Goal: Information Seeking & Learning: Compare options

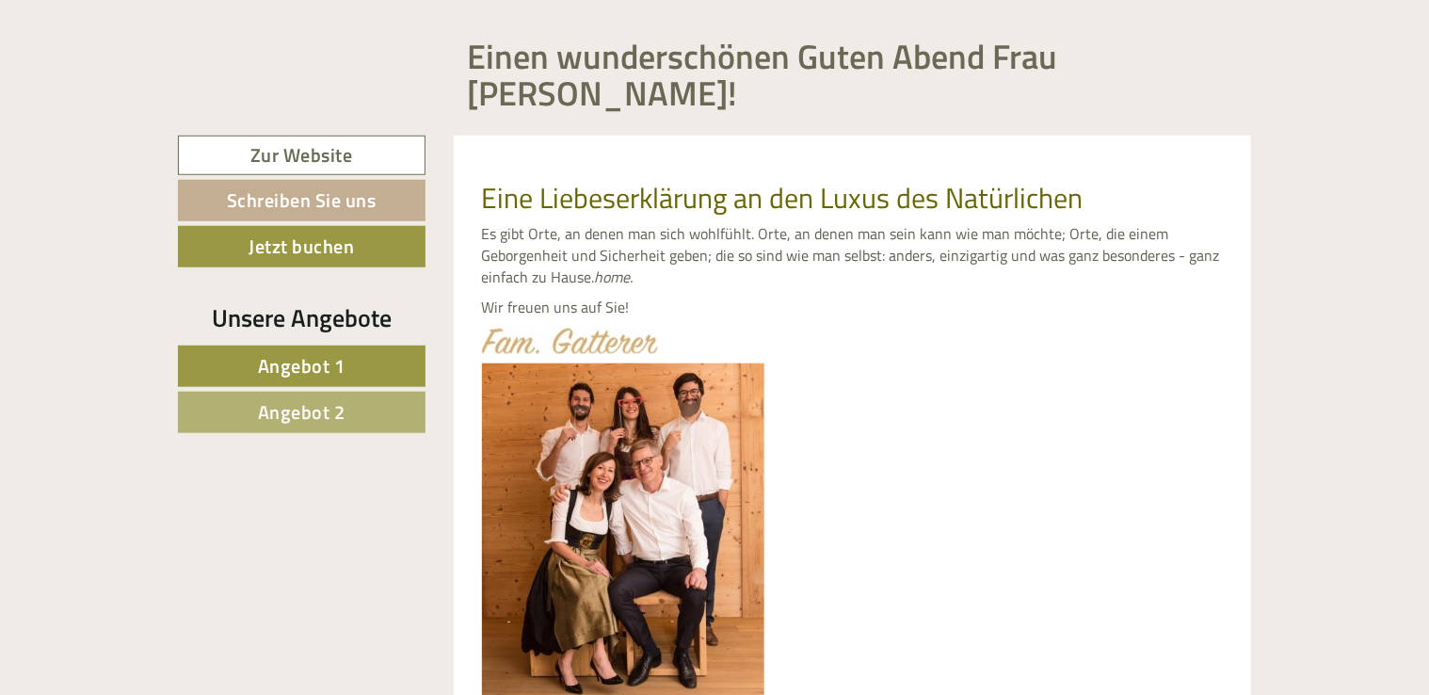
scroll to position [729, 0]
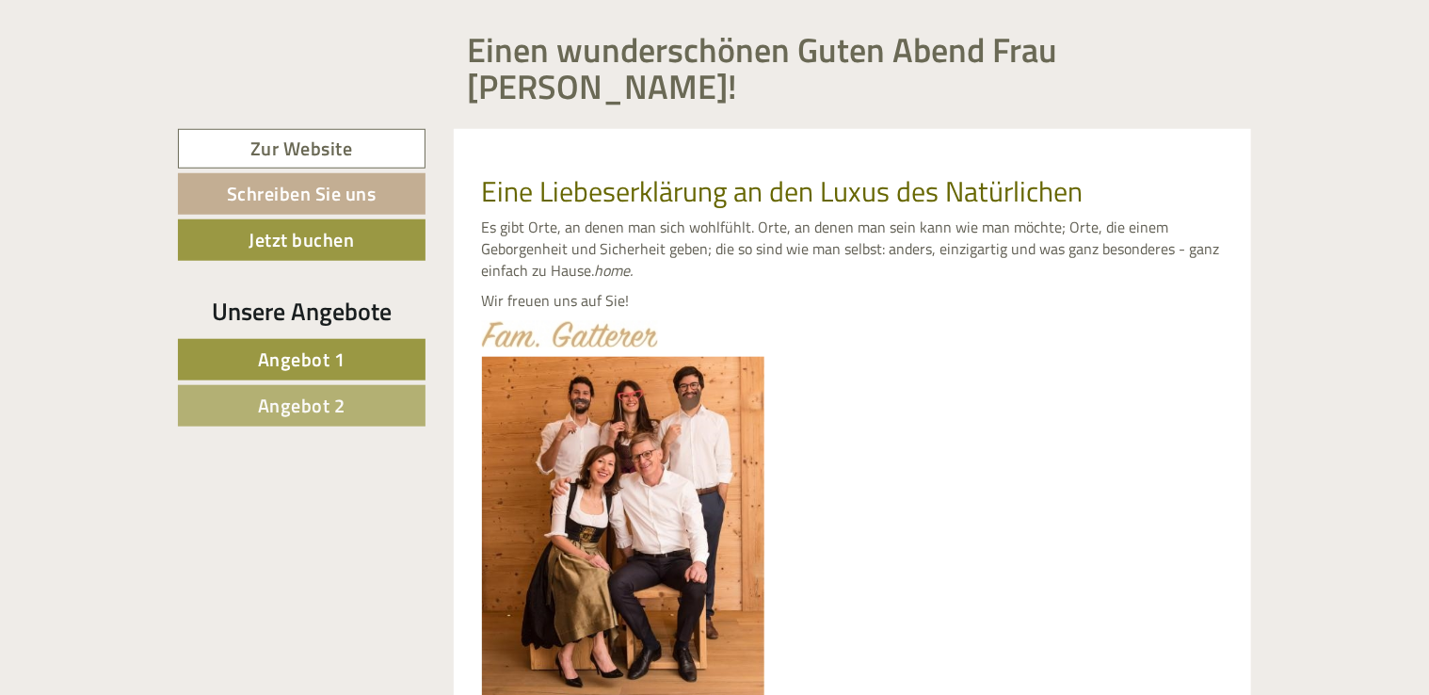
click at [322, 344] on span "Angebot 1" at bounding box center [302, 358] width 88 height 29
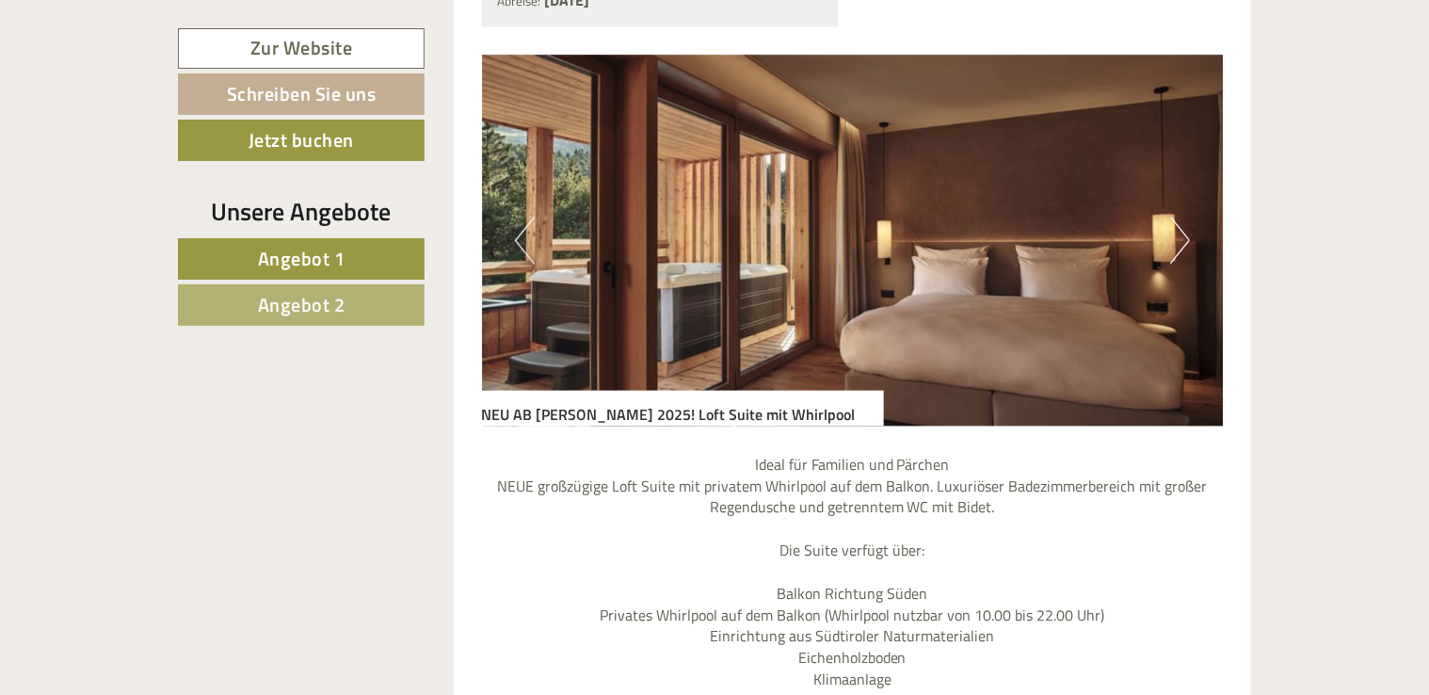
scroll to position [1788, 0]
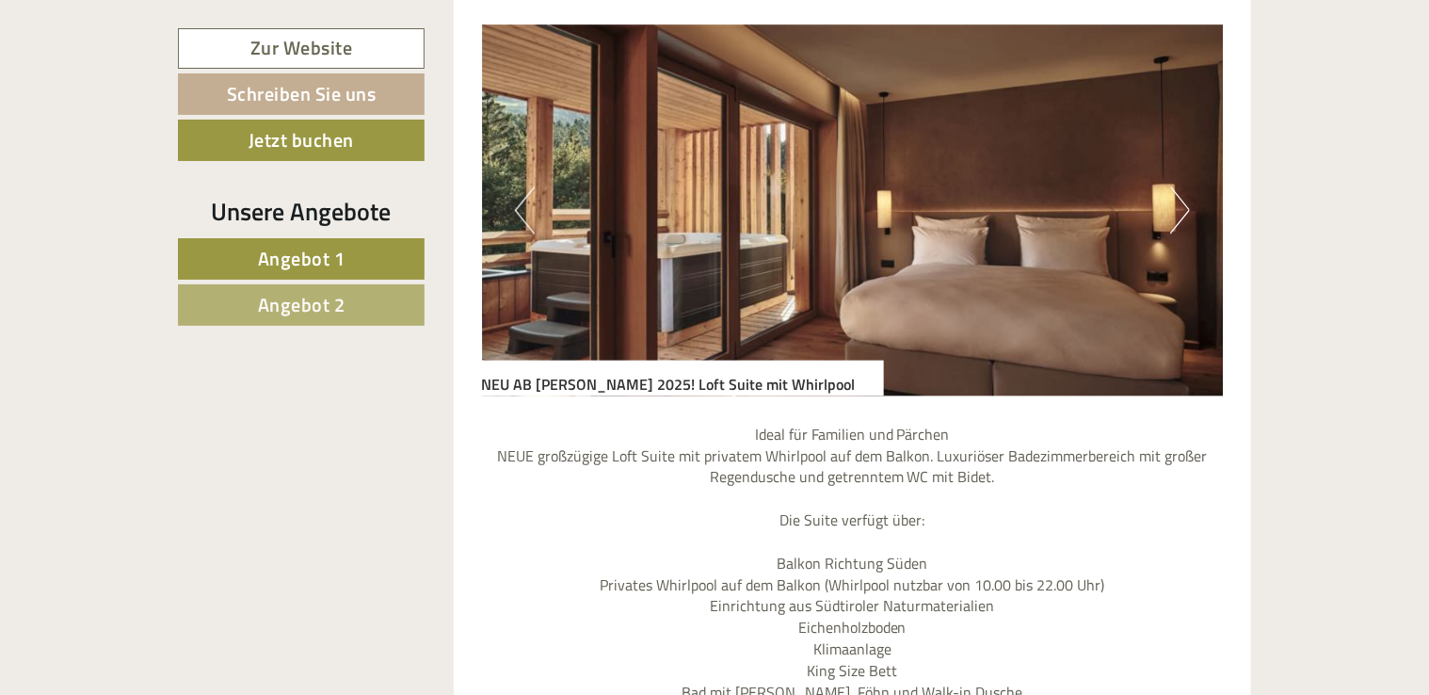
click at [312, 296] on span "Angebot 2" at bounding box center [302, 304] width 88 height 29
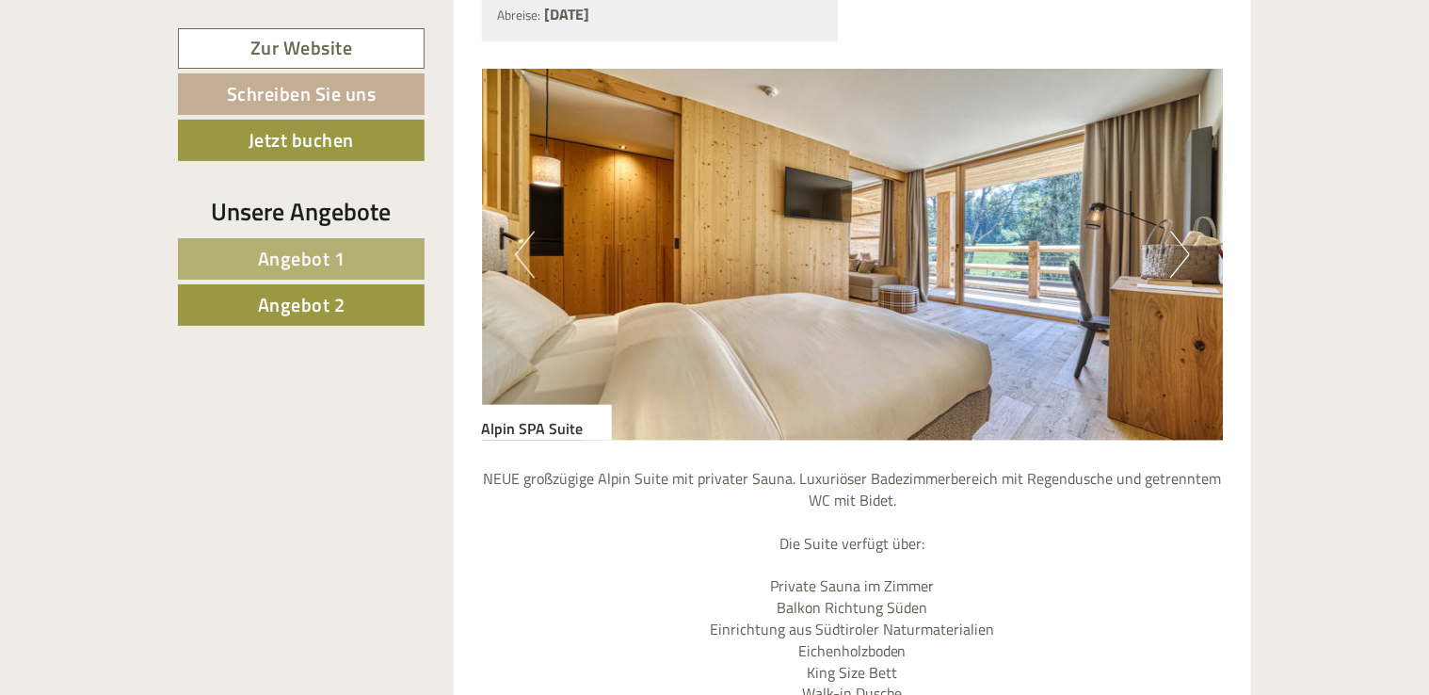
scroll to position [1665, 0]
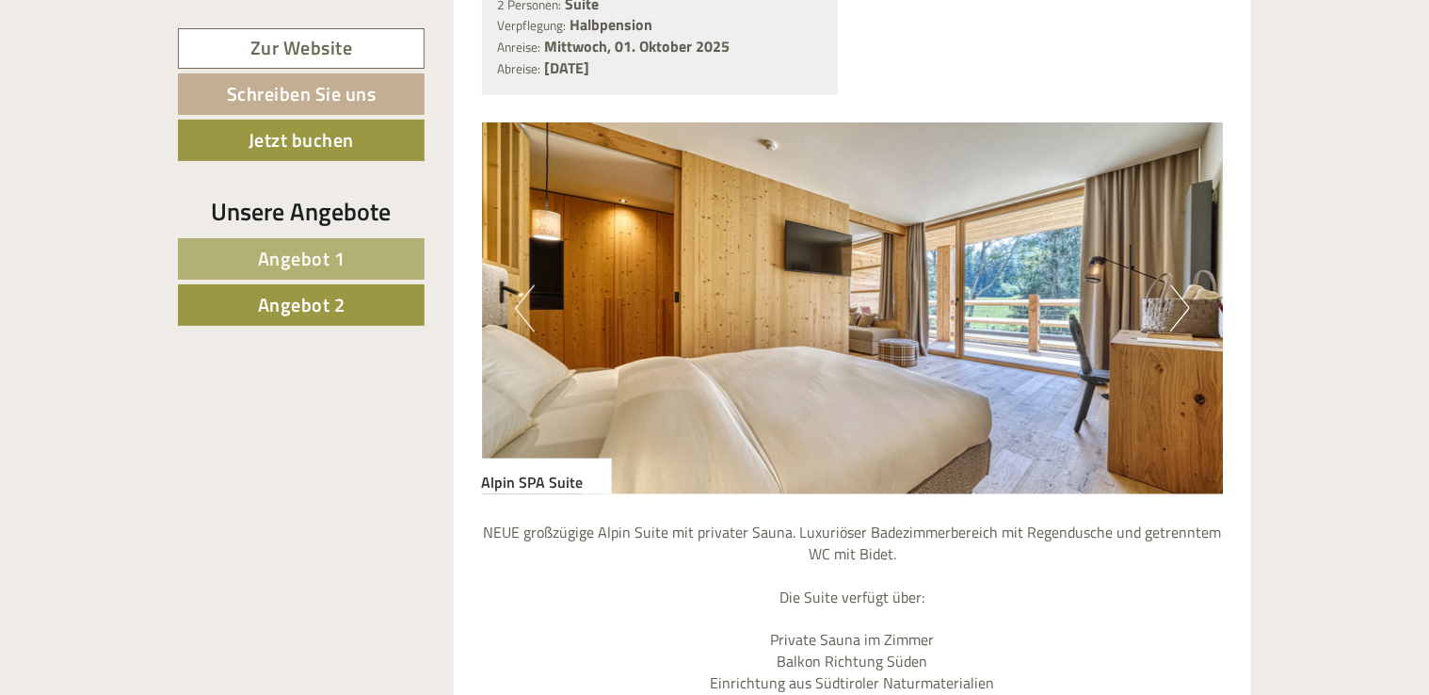
click at [309, 311] on span "Angebot 2" at bounding box center [302, 304] width 88 height 29
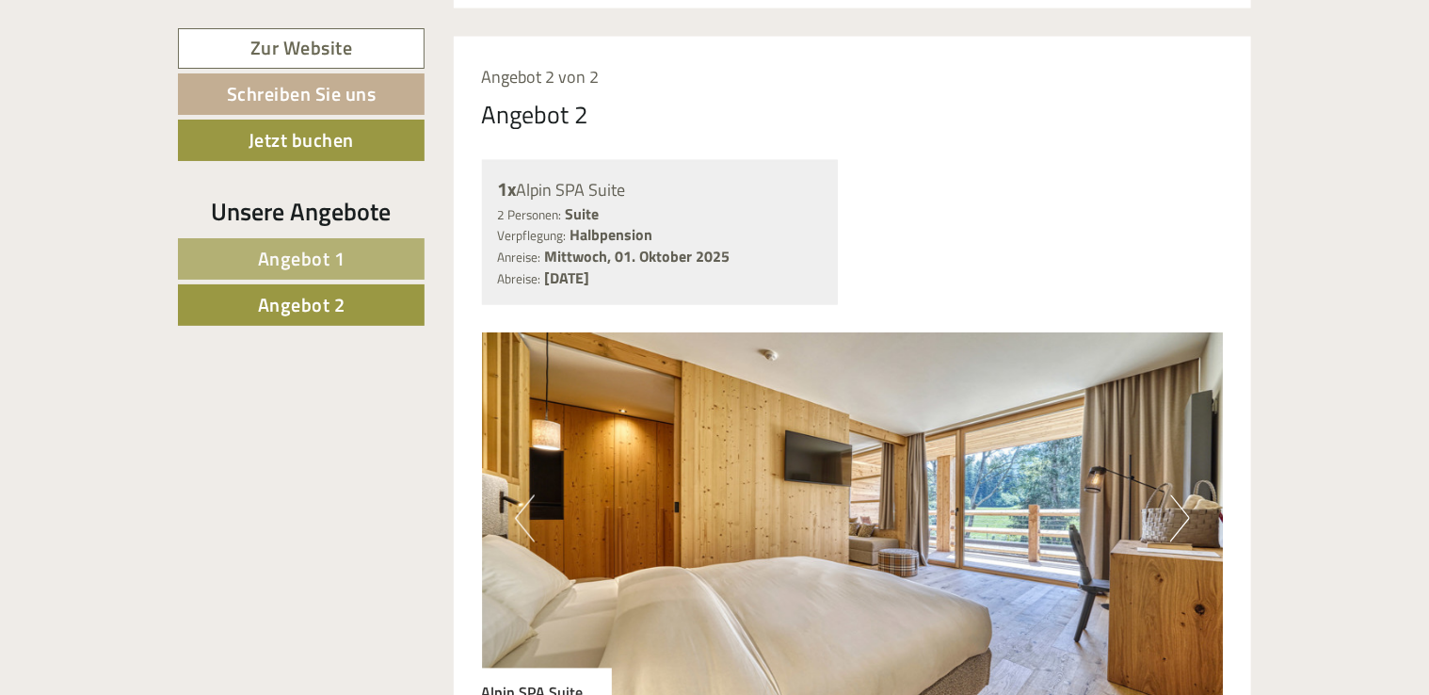
click at [319, 273] on link "Angebot 1" at bounding box center [301, 258] width 247 height 41
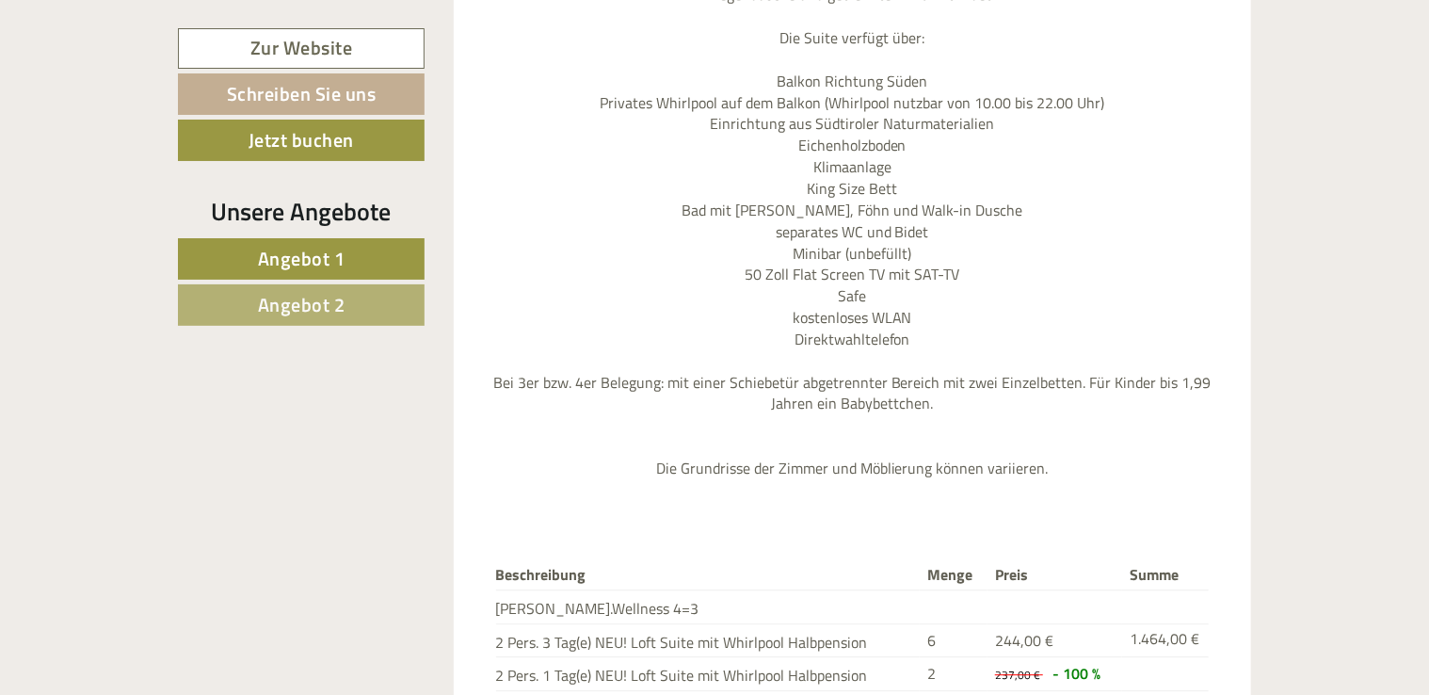
scroll to position [2257, 0]
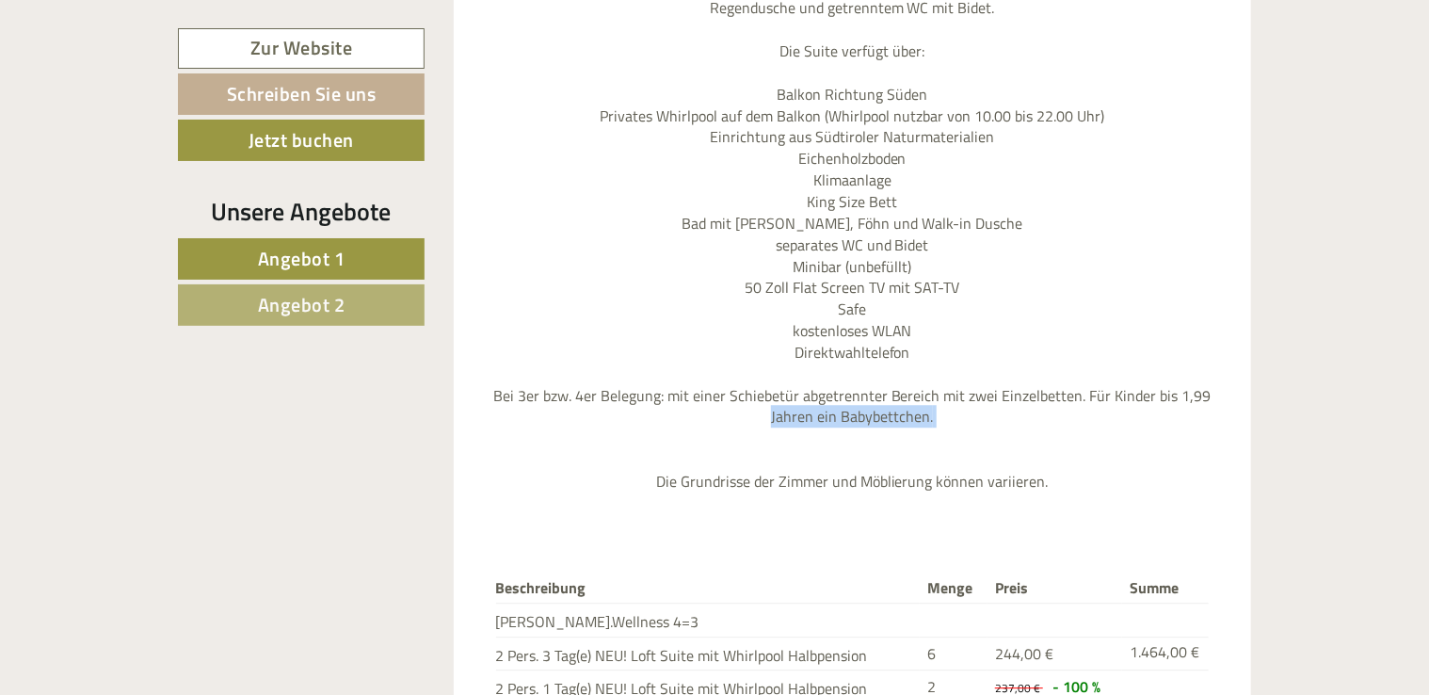
drag, startPoint x: 1404, startPoint y: 410, endPoint x: 1416, endPoint y: 366, distance: 45.7
click at [1416, 366] on div "Einen wunderschönen Guten Abend Frau [PERSON_NAME]! Eine Liebeserklärung an den…" at bounding box center [714, 170] width 1429 height 3456
click at [296, 258] on span "Angebot 1" at bounding box center [302, 258] width 88 height 29
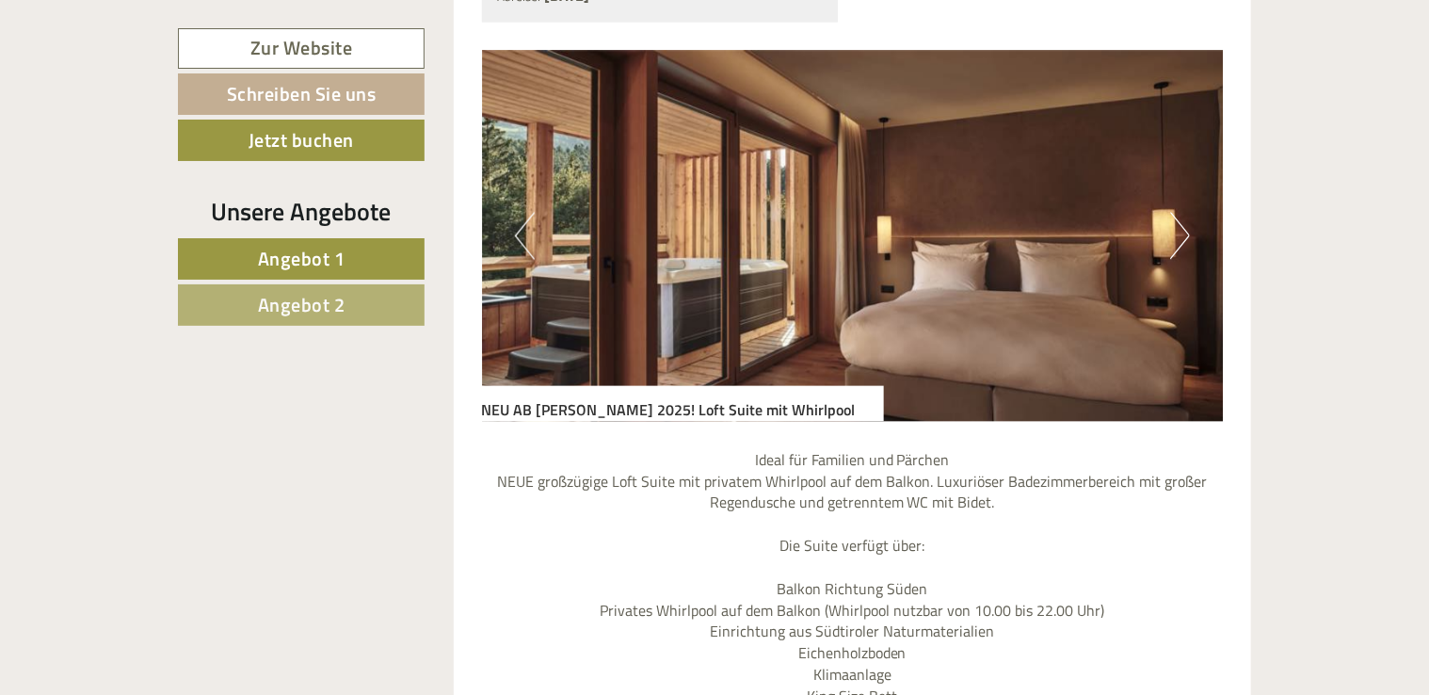
scroll to position [1770, 0]
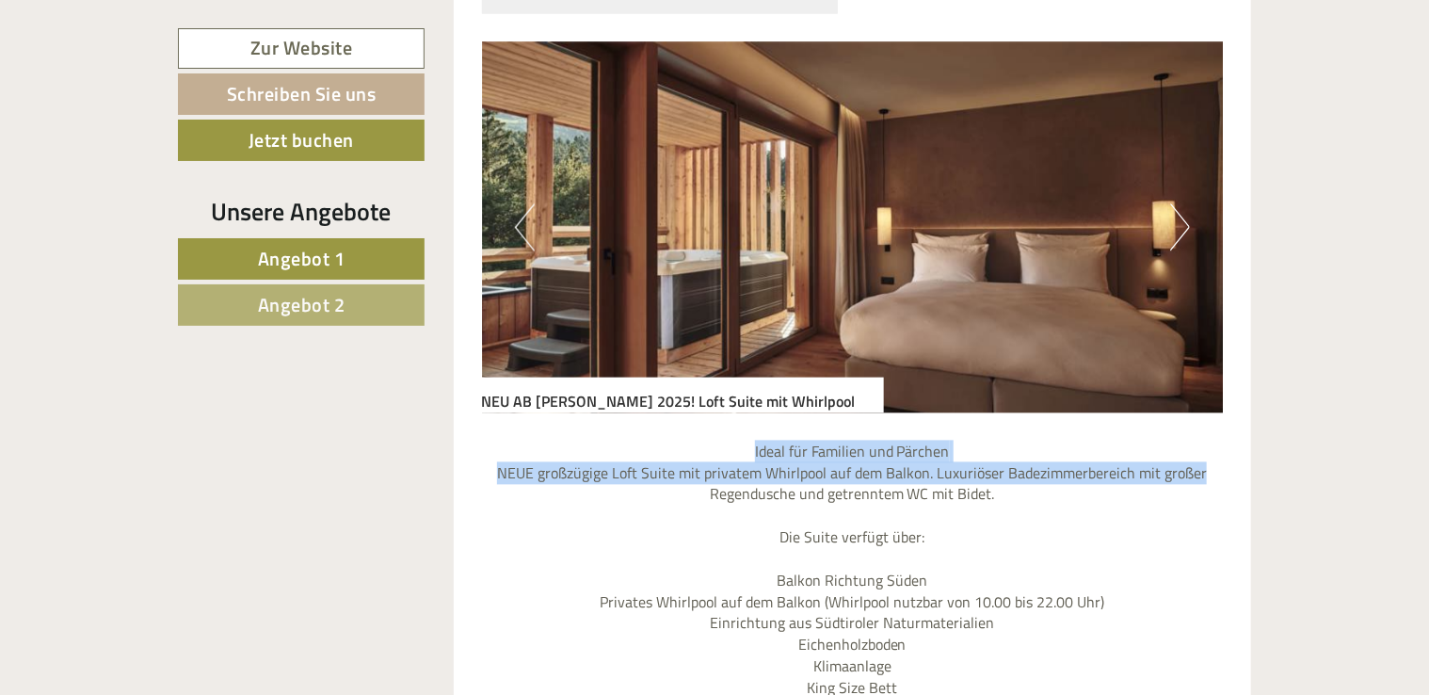
drag, startPoint x: 1425, startPoint y: 402, endPoint x: 1423, endPoint y: 426, distance: 24.5
click at [1423, 426] on div "Einen wunderschönen Guten Abend Frau [PERSON_NAME]! Eine Liebeserklärung an den…" at bounding box center [714, 657] width 1429 height 3456
click at [1267, 411] on div "Einen wunderschönen Guten Abend Frau [PERSON_NAME]! Eine Liebeserklärung an den…" at bounding box center [714, 657] width 1429 height 3456
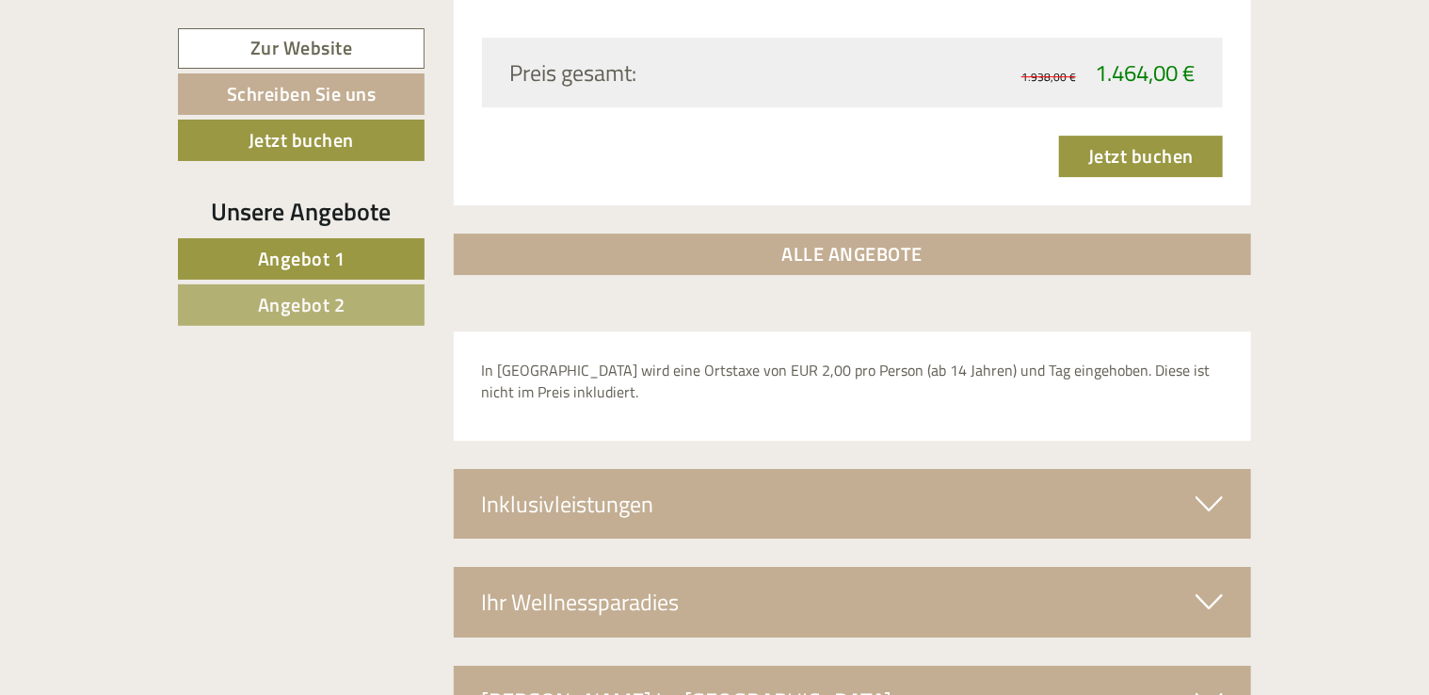
scroll to position [2975, 0]
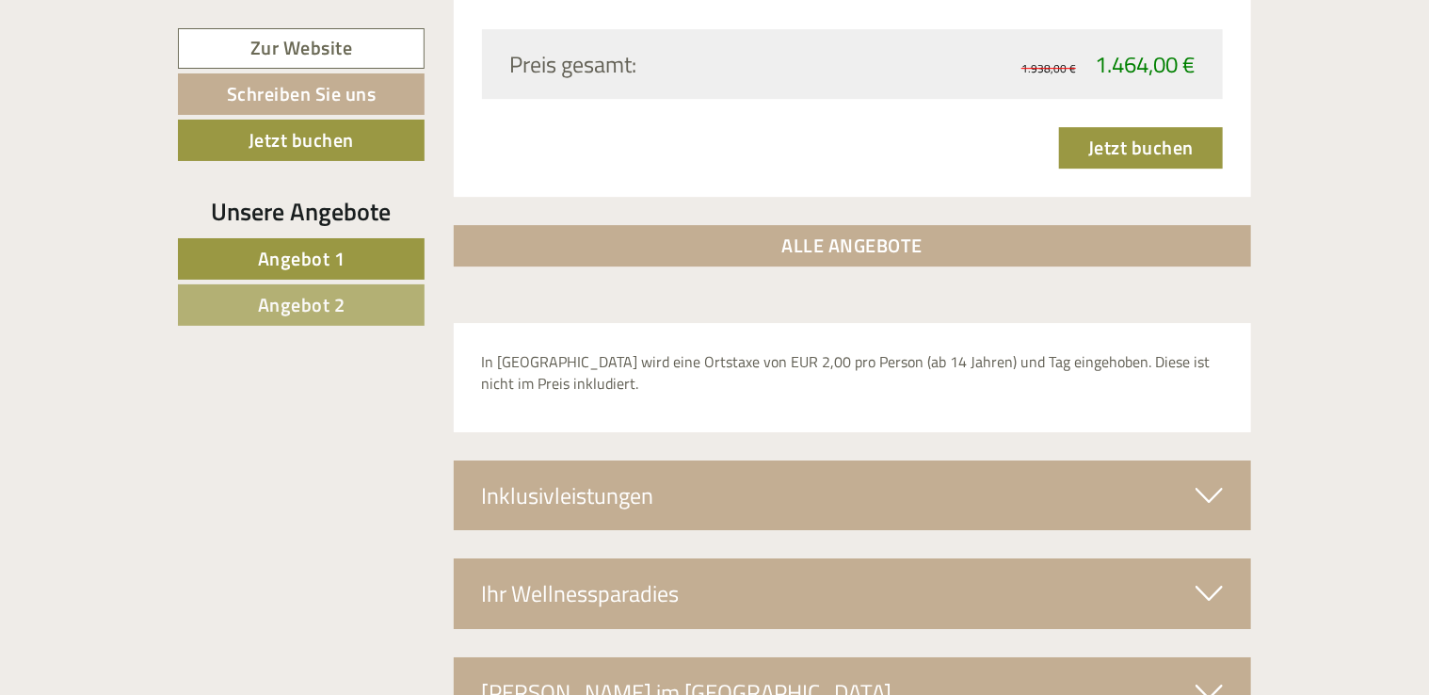
click at [1212, 479] on icon at bounding box center [1208, 495] width 27 height 32
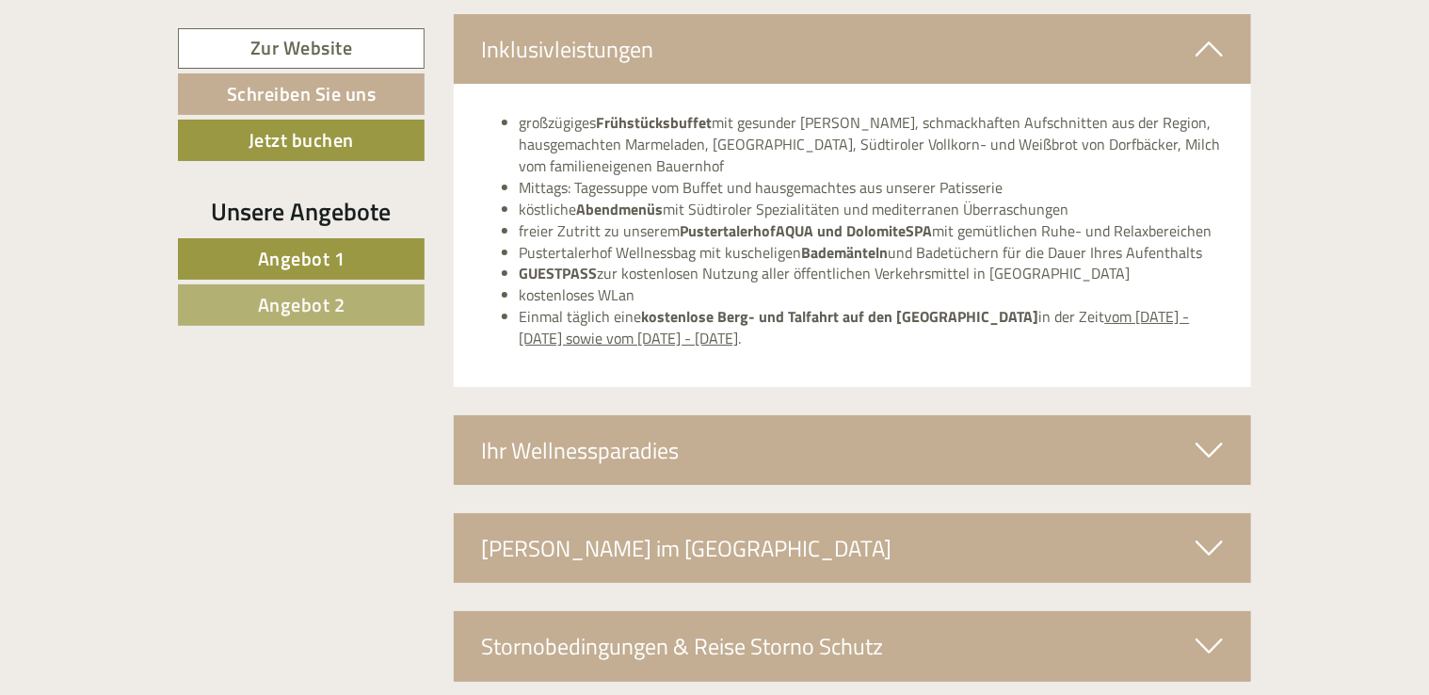
scroll to position [3455, 0]
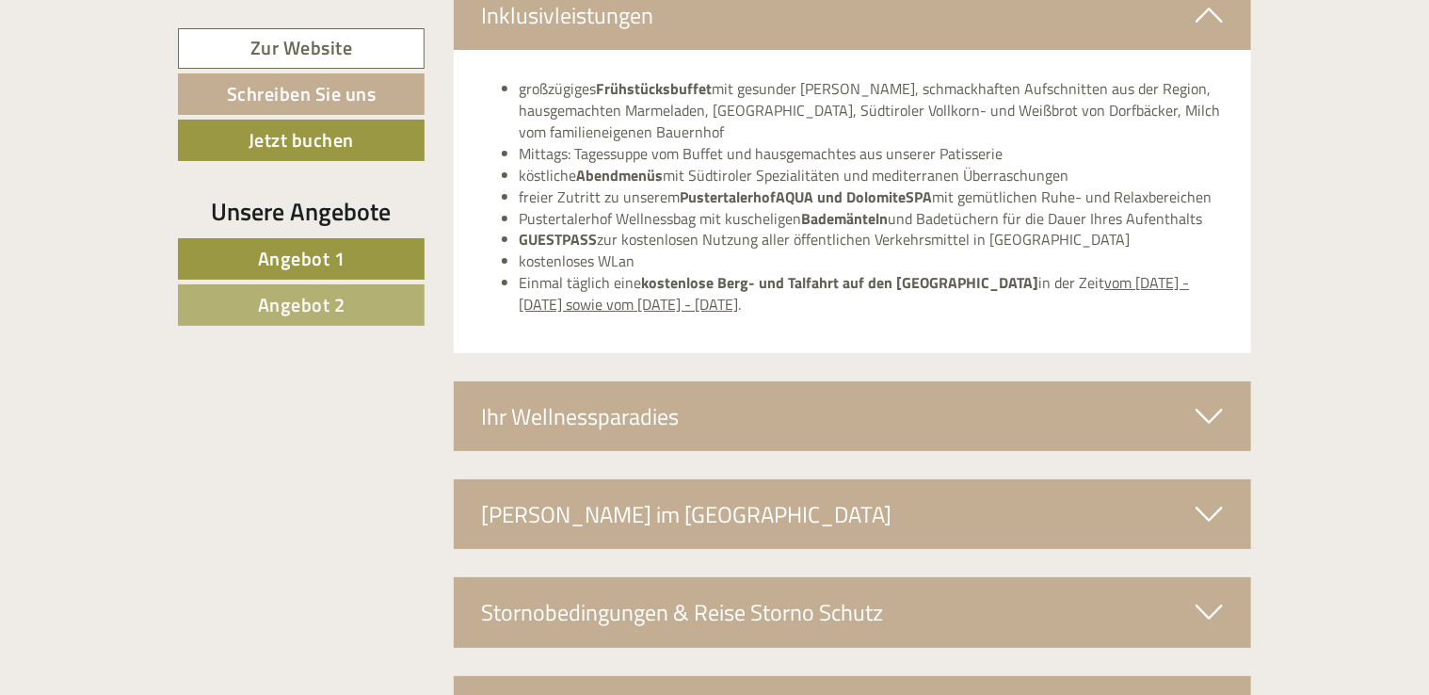
click at [1204, 400] on icon at bounding box center [1208, 416] width 27 height 32
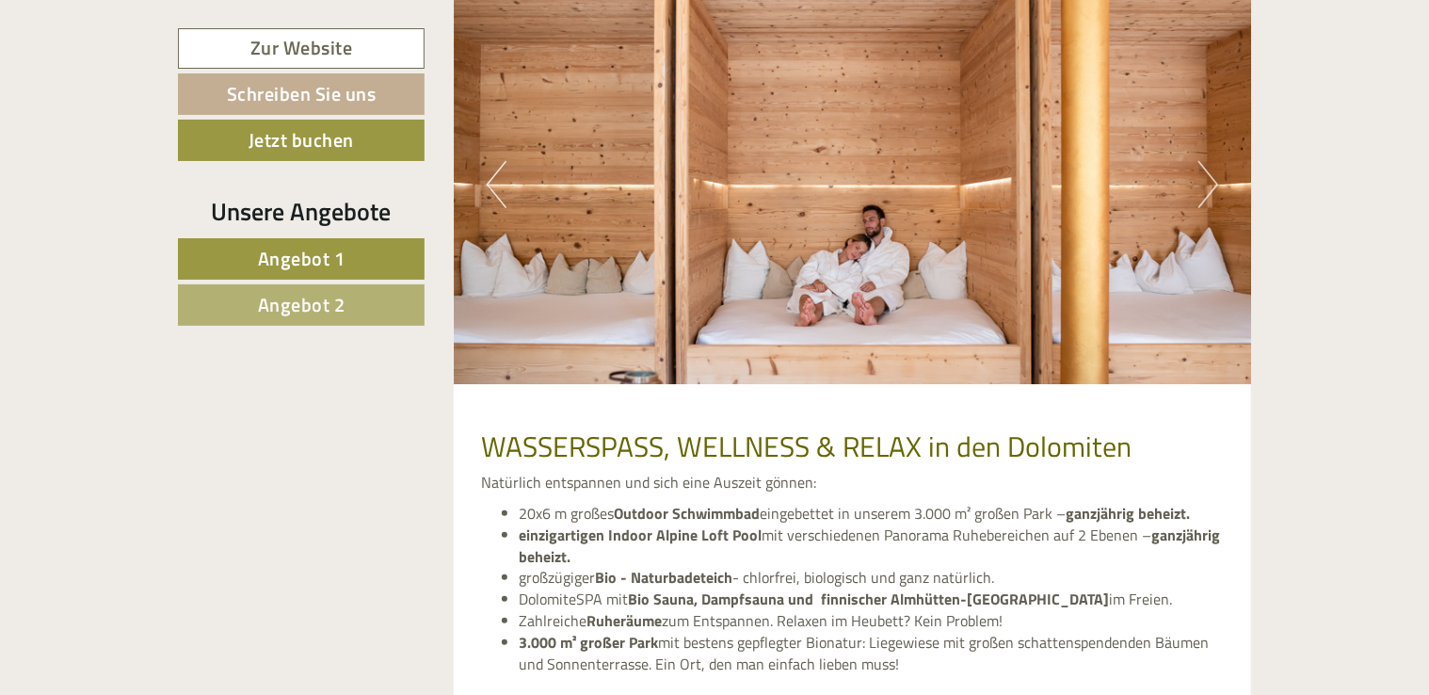
scroll to position [4032, 0]
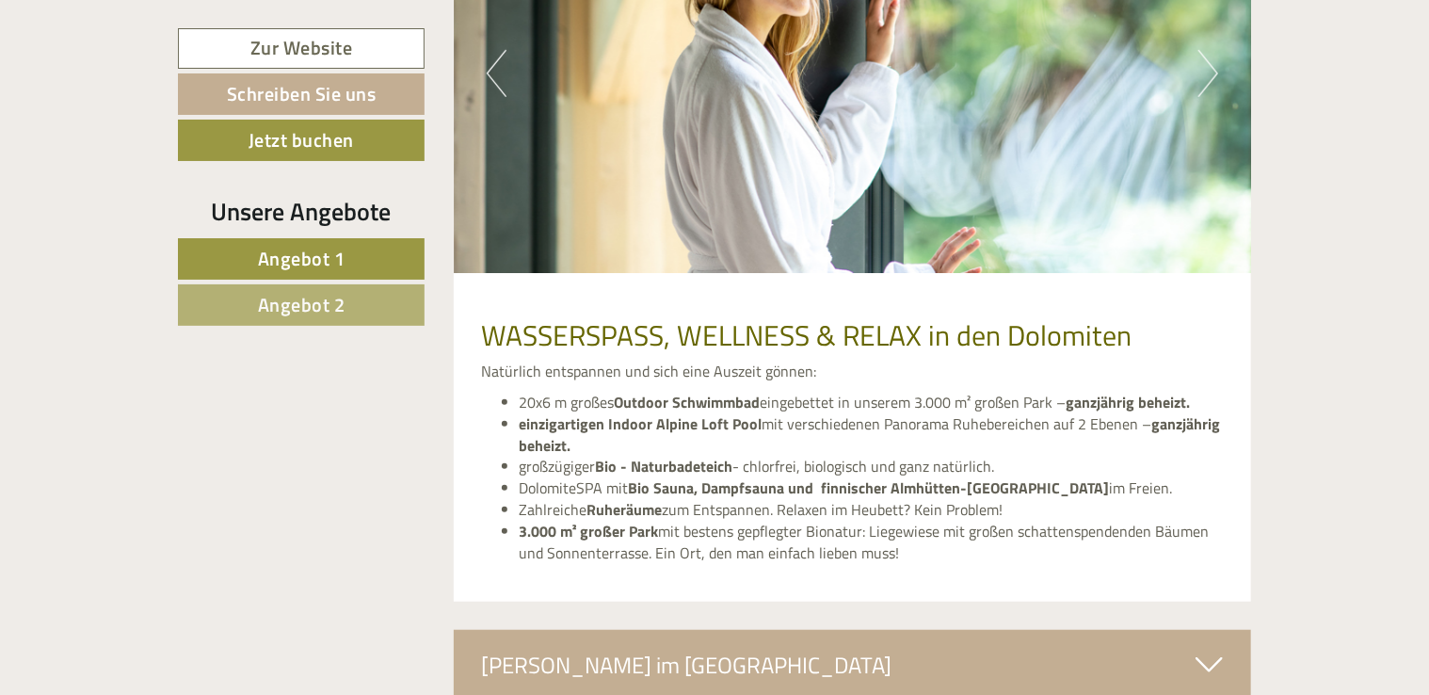
click at [298, 312] on span "Angebot 2" at bounding box center [302, 304] width 88 height 29
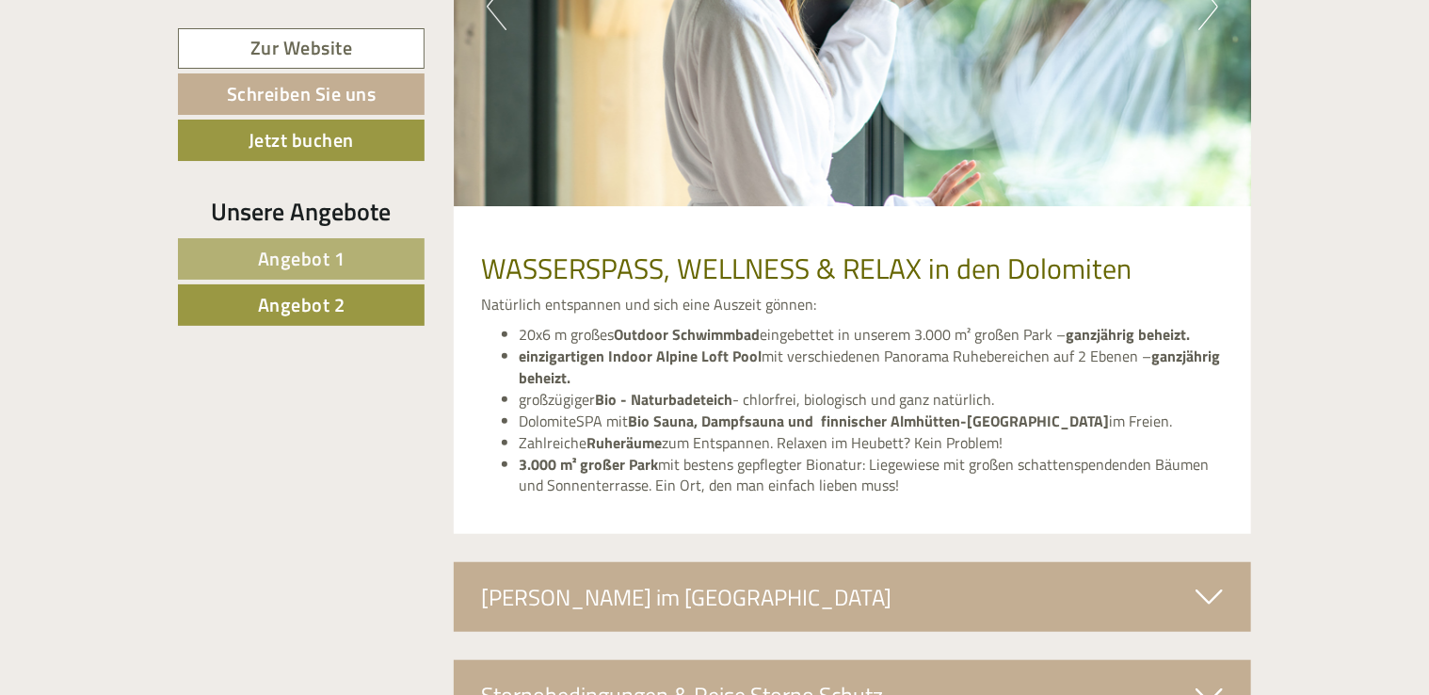
scroll to position [1455, 0]
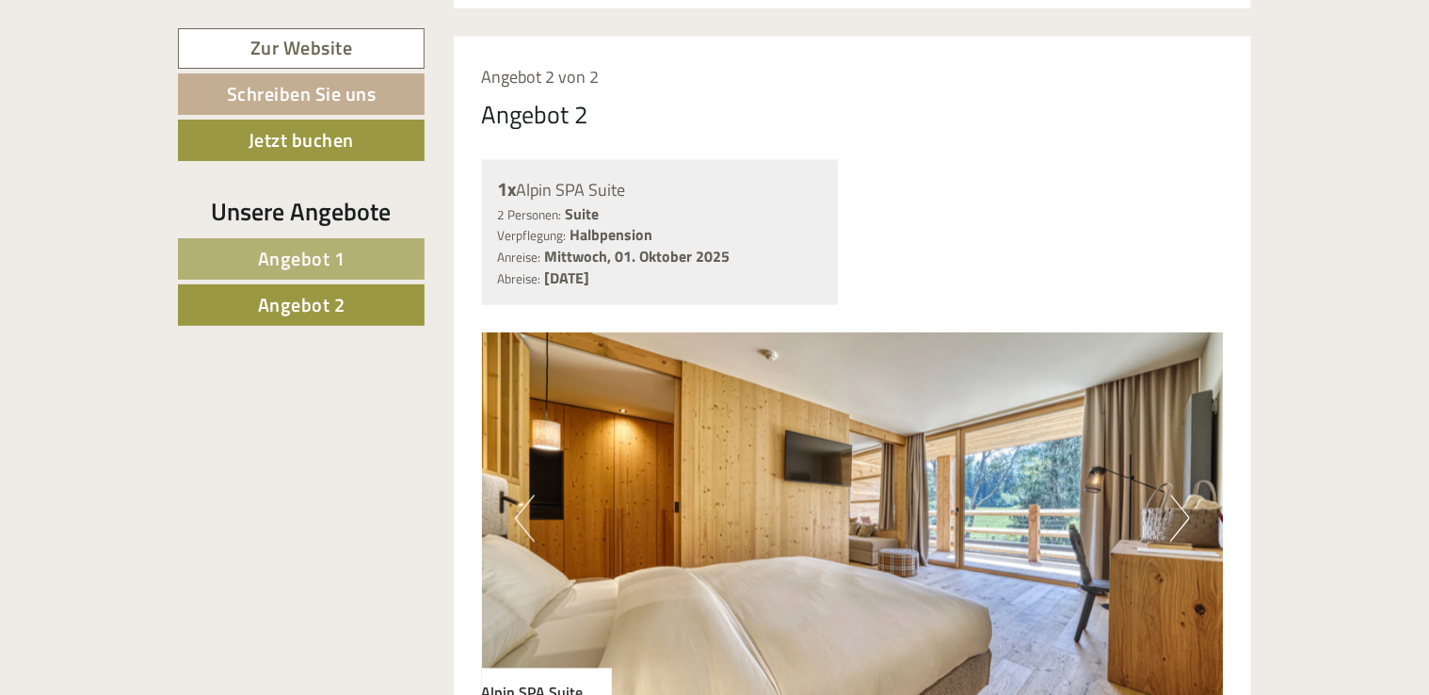
drag, startPoint x: 1427, startPoint y: 270, endPoint x: 1427, endPoint y: 248, distance: 21.6
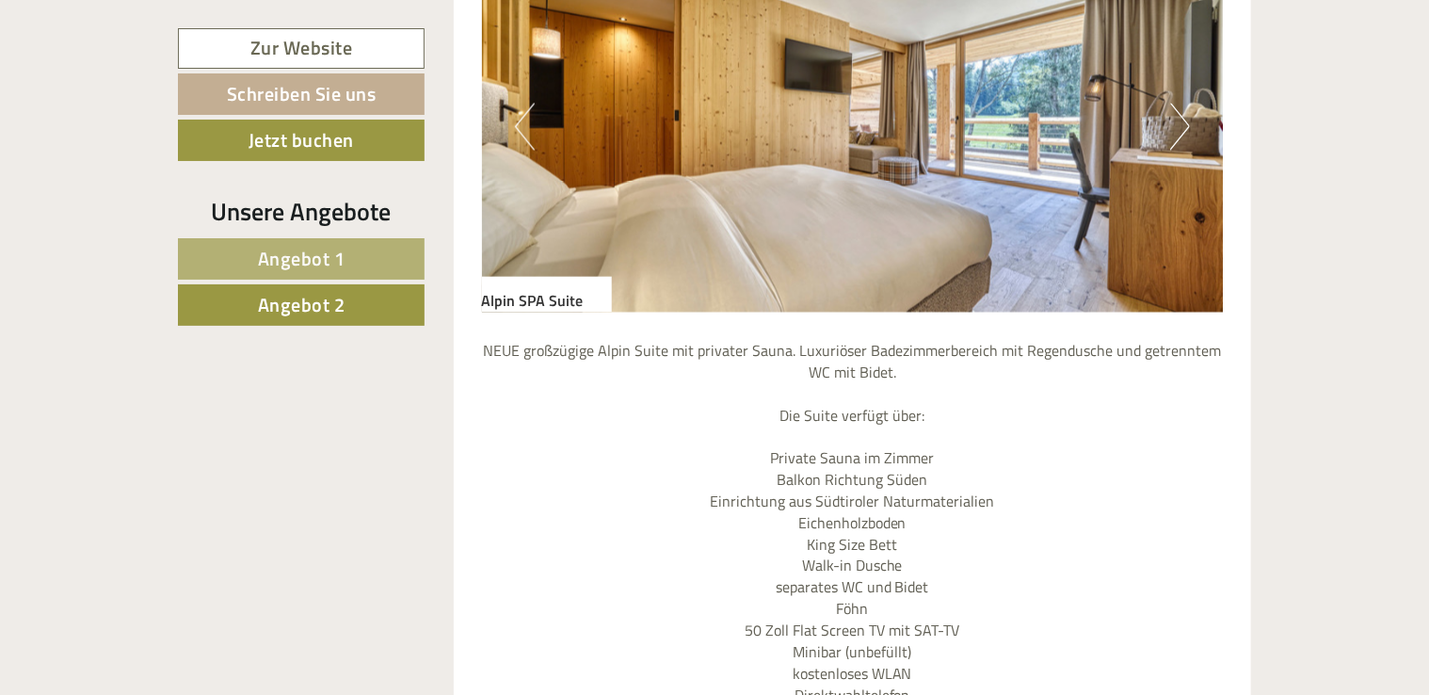
scroll to position [1837, 0]
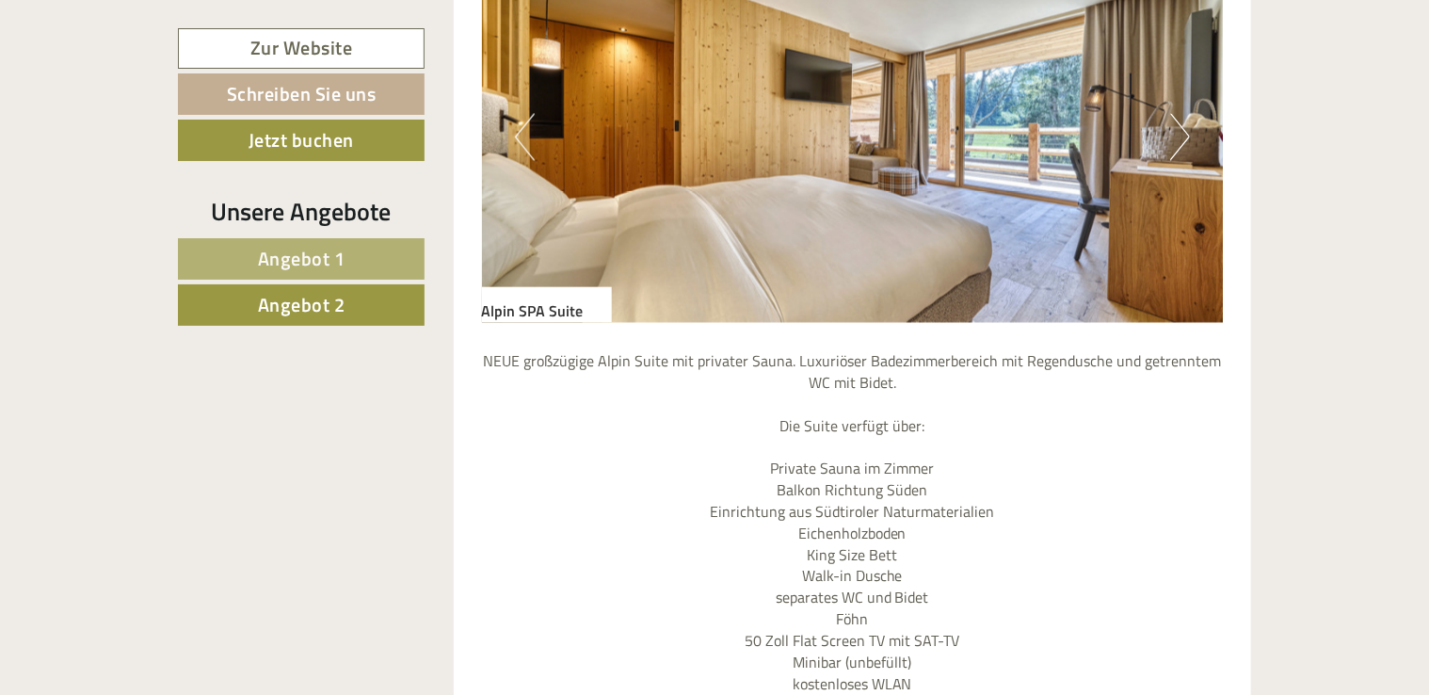
click at [305, 249] on span "Angebot 1" at bounding box center [302, 258] width 88 height 29
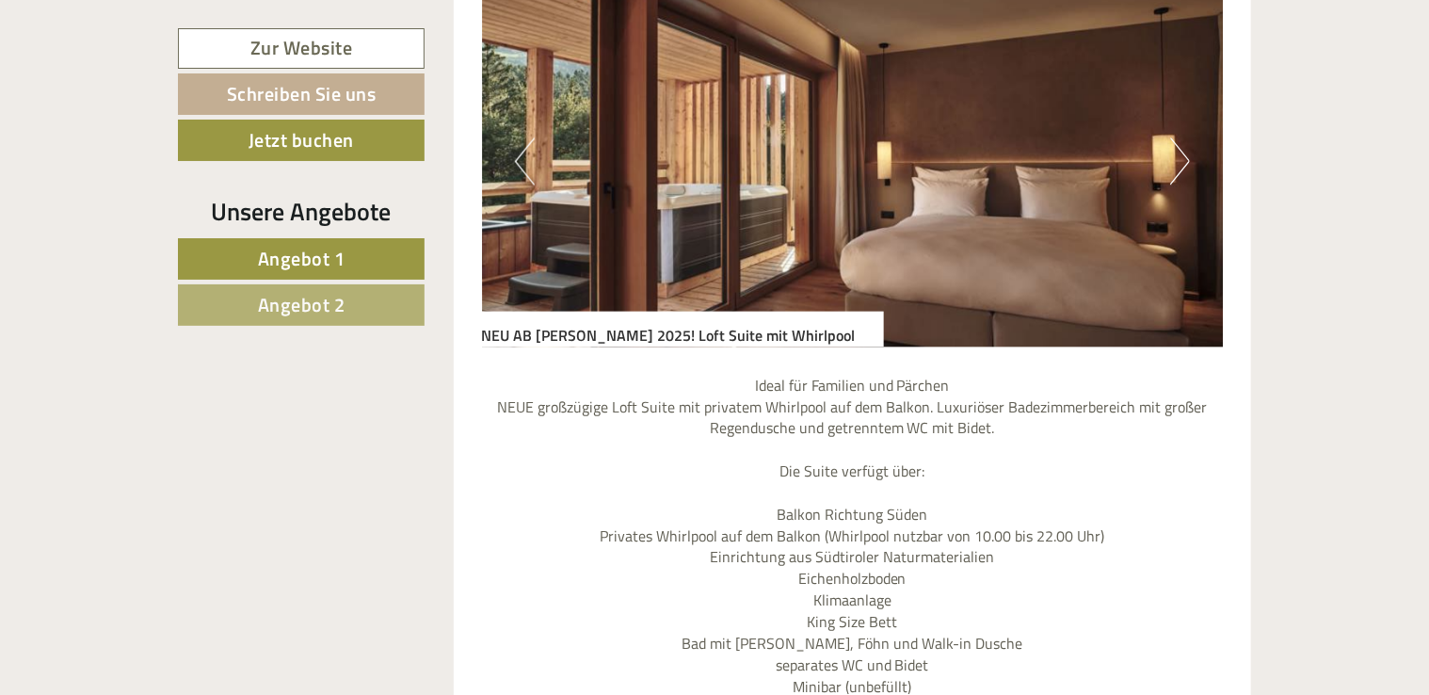
scroll to position [1455, 0]
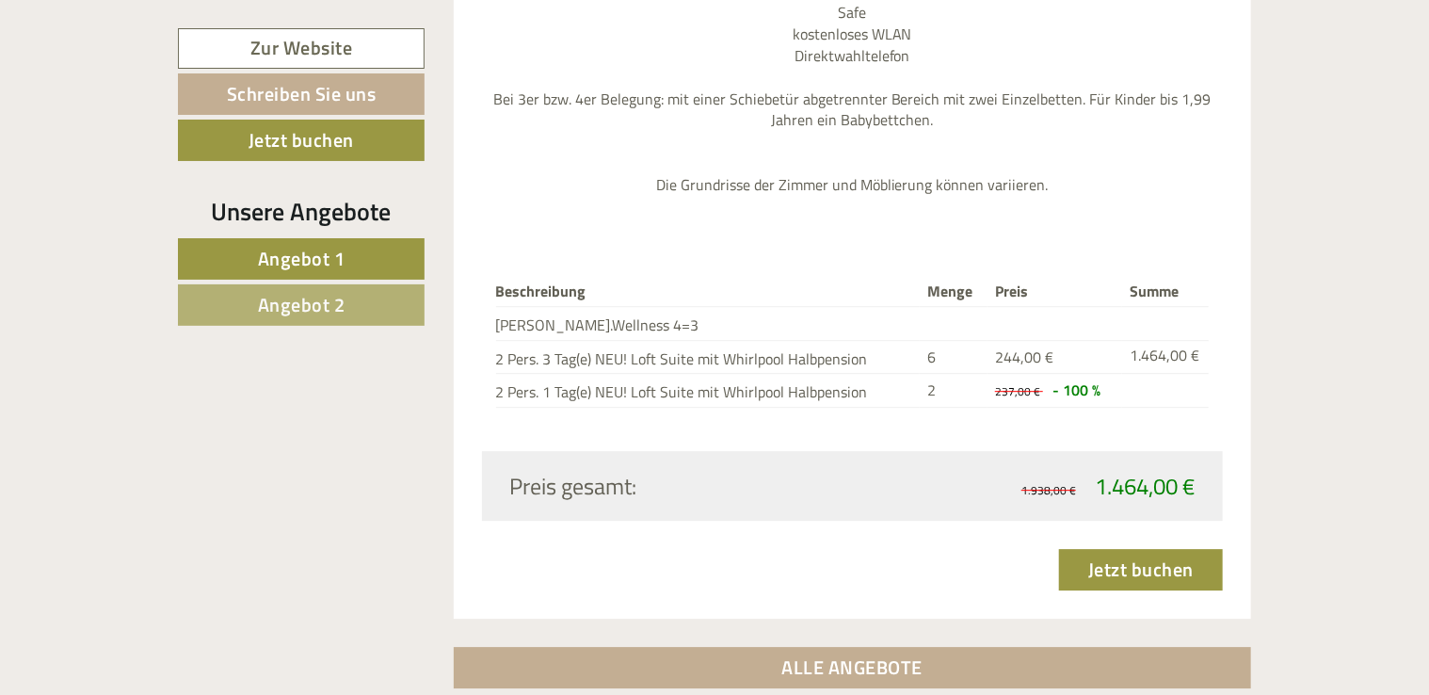
scroll to position [2560, 0]
